Goal: Information Seeking & Learning: Learn about a topic

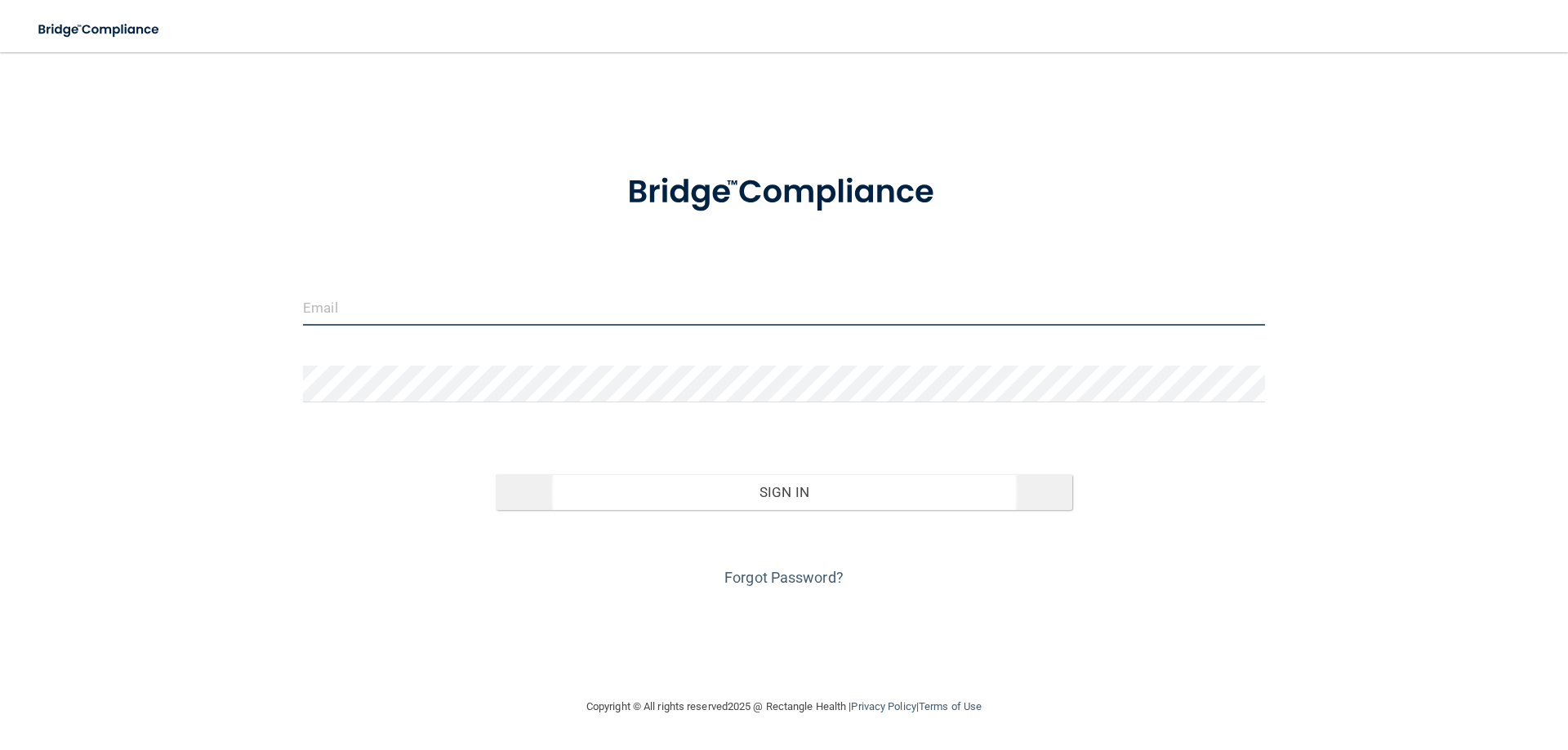
type input "[EMAIL_ADDRESS][DOMAIN_NAME]"
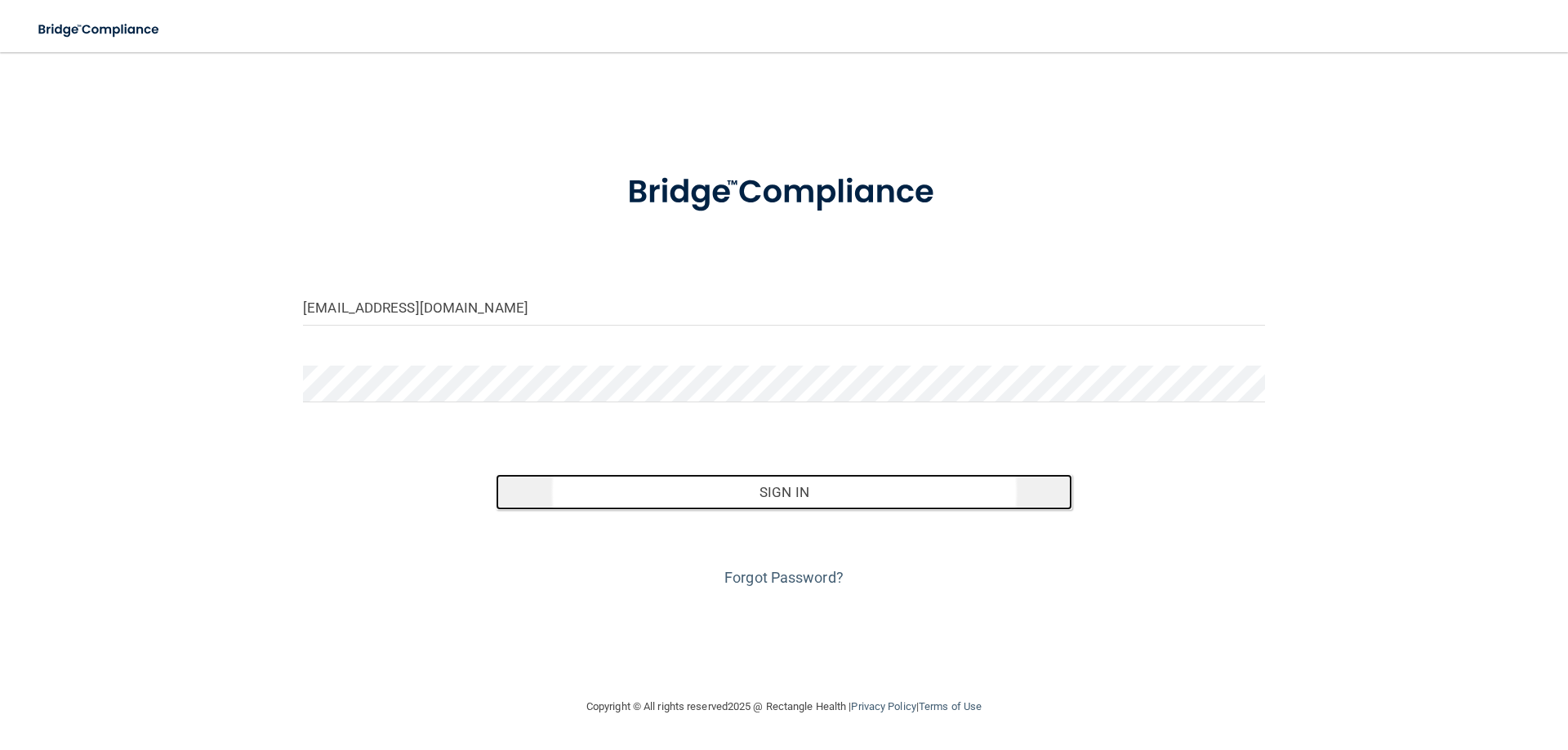
click at [716, 493] on button "Sign In" at bounding box center [784, 493] width 578 height 36
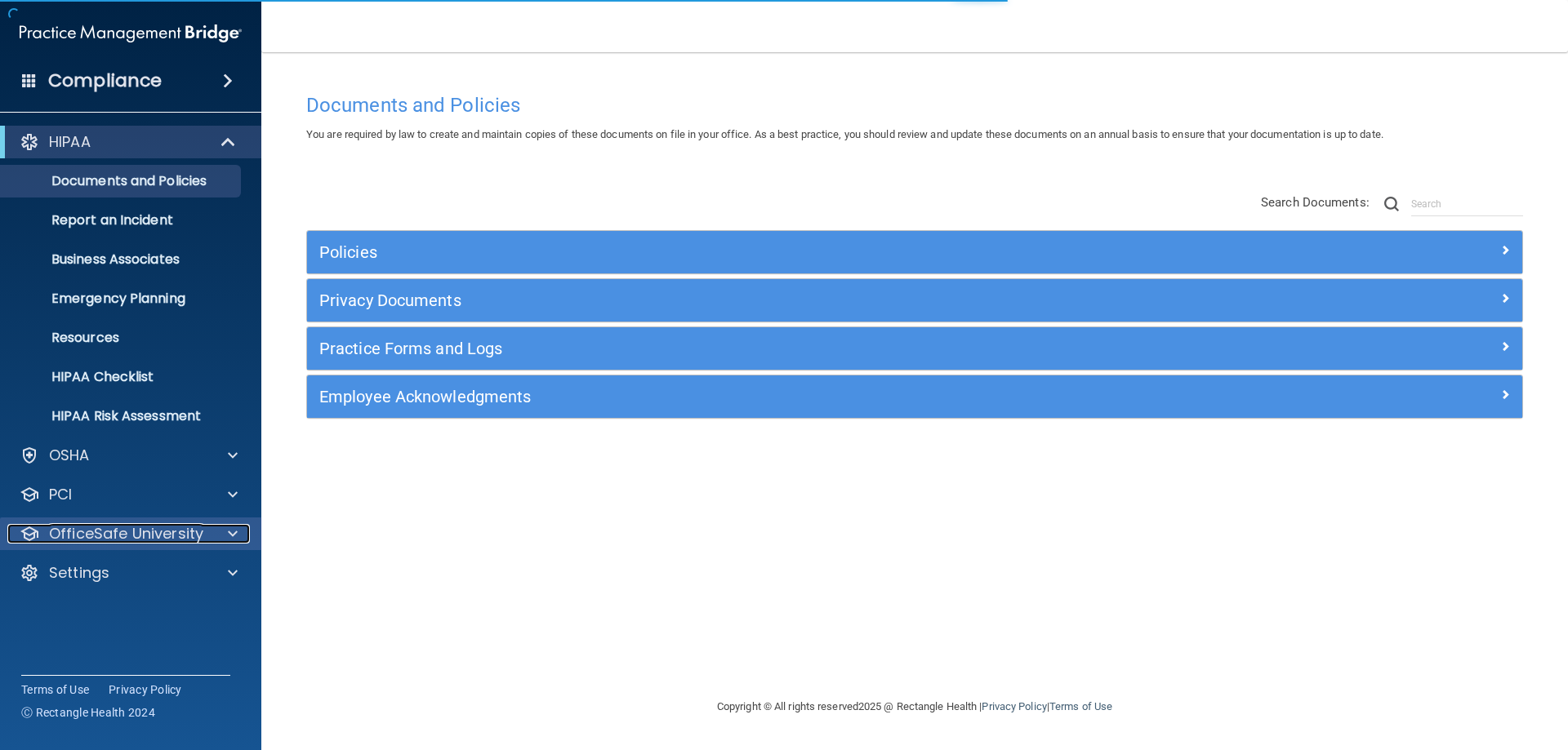
click at [170, 541] on p "OfficeSafe University" at bounding box center [126, 534] width 154 height 20
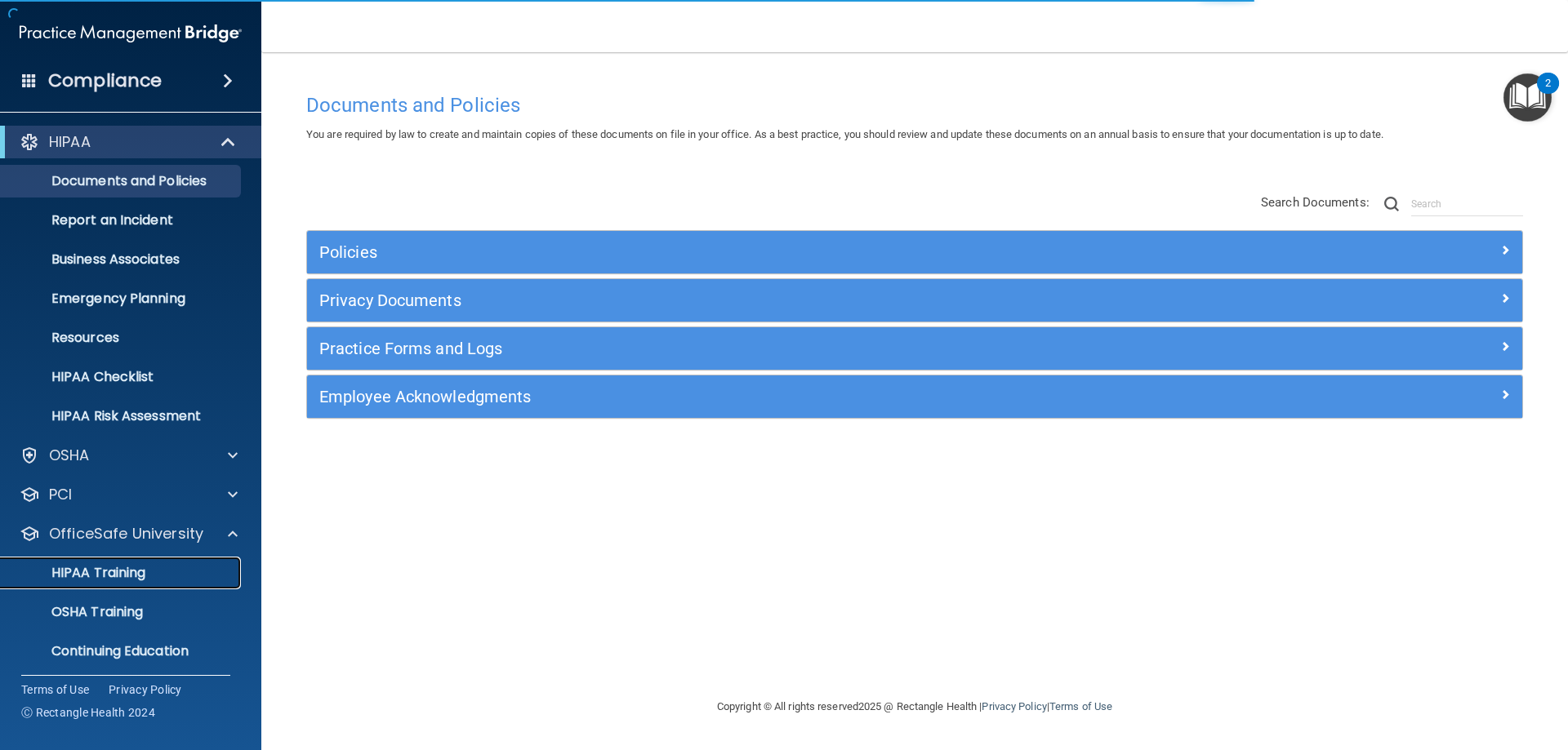
click at [159, 572] on div "HIPAA Training" at bounding box center [122, 572] width 223 height 16
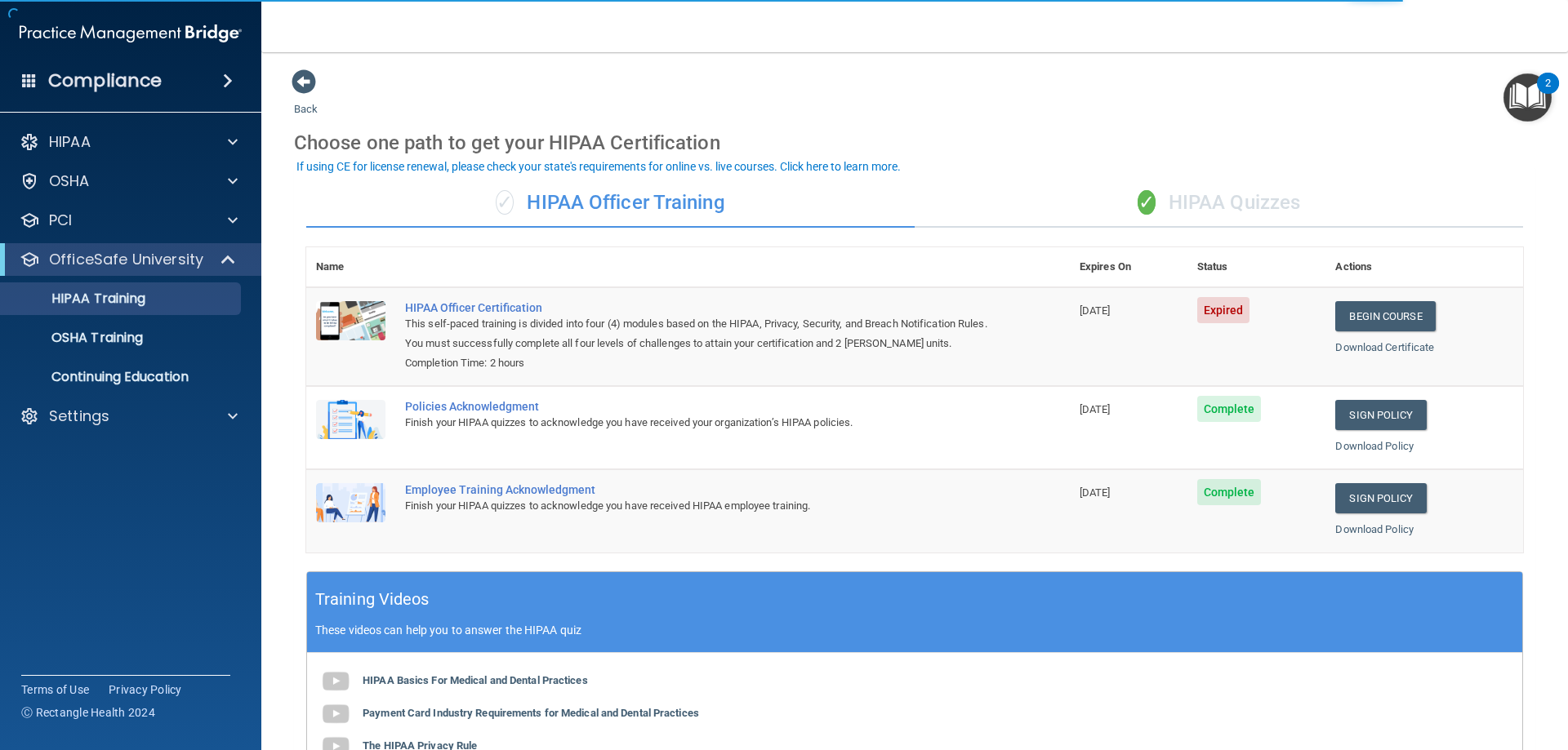
click at [1188, 208] on div "✓ HIPAA Quizzes" at bounding box center [1219, 203] width 608 height 49
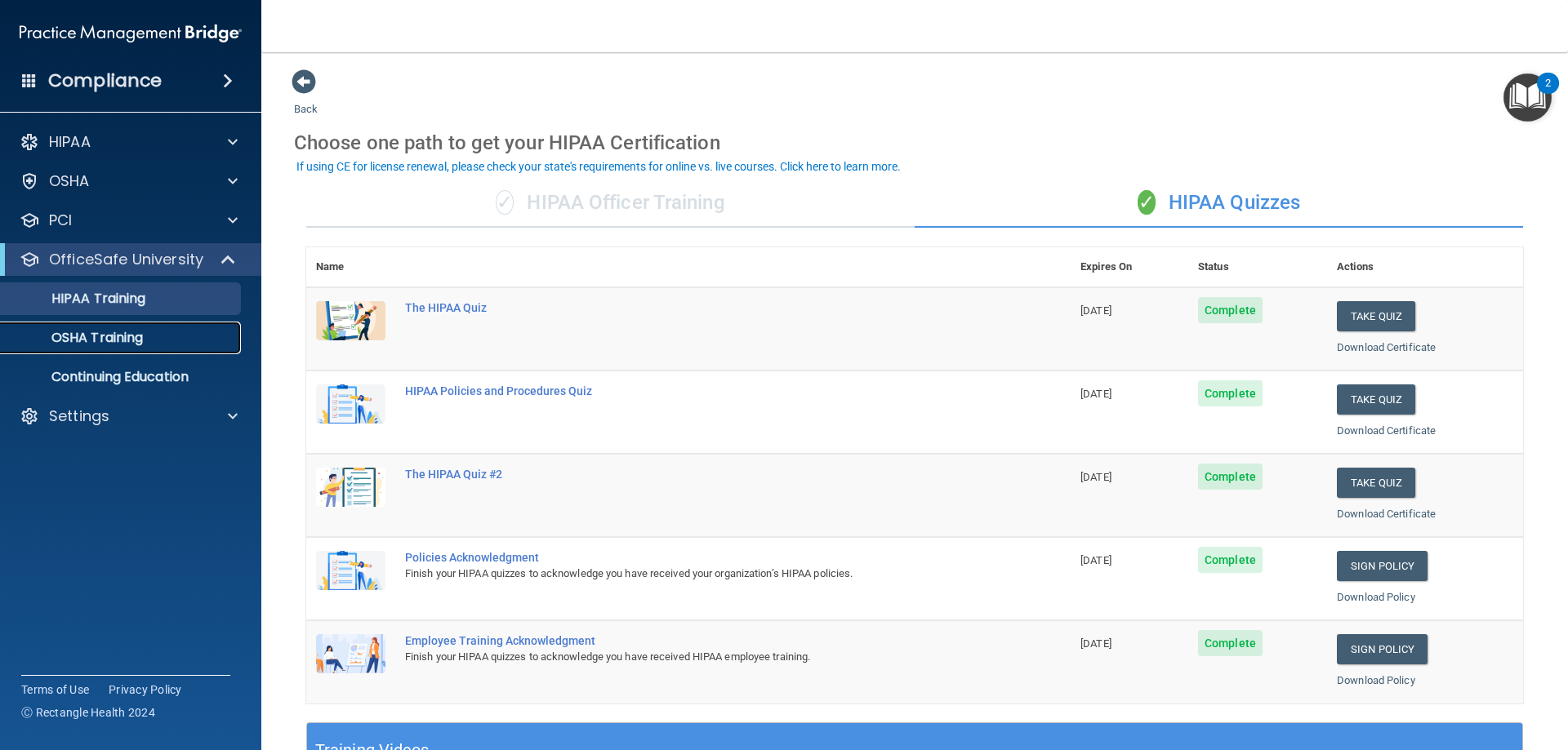
click at [136, 344] on p "OSHA Training" at bounding box center [76, 337] width 132 height 16
